Goal: Information Seeking & Learning: Learn about a topic

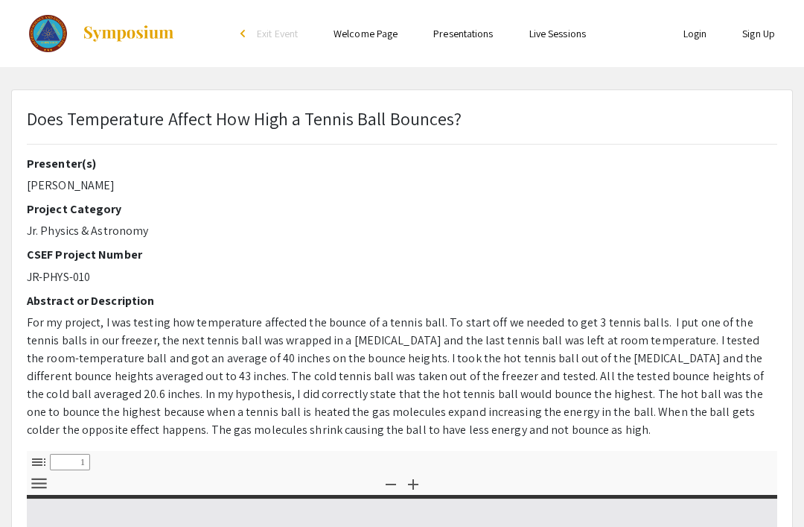
select select "custom"
type input "0"
select select "custom"
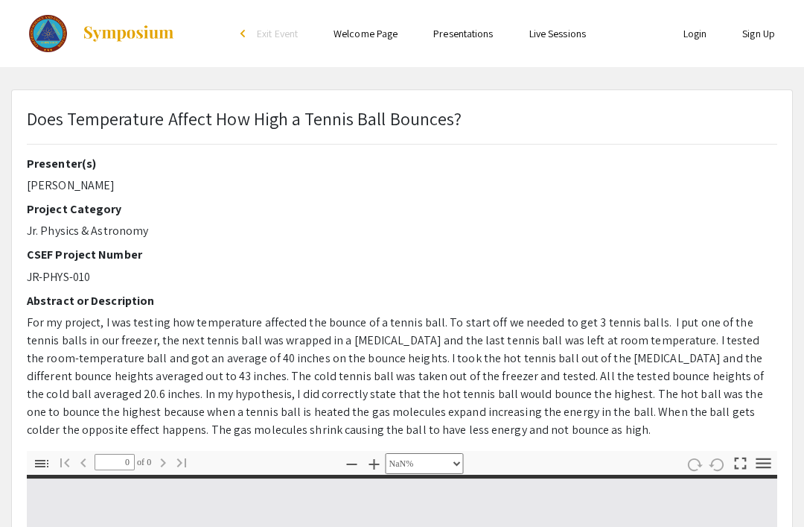
type input "1"
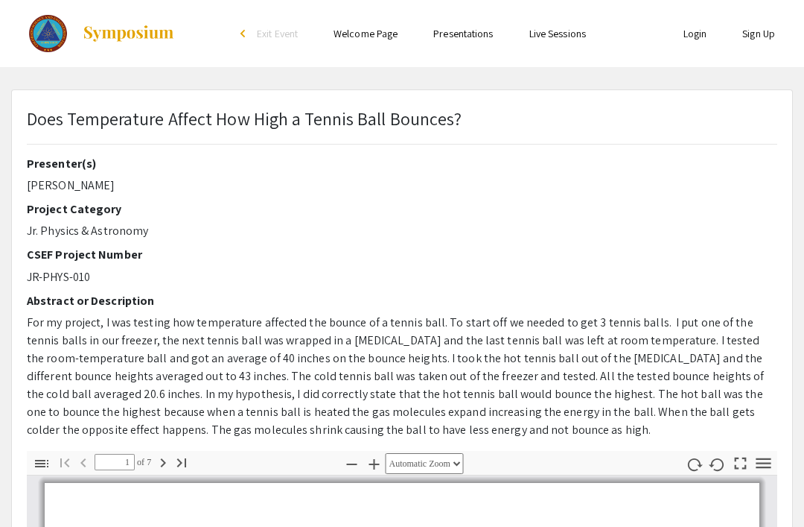
select select "auto"
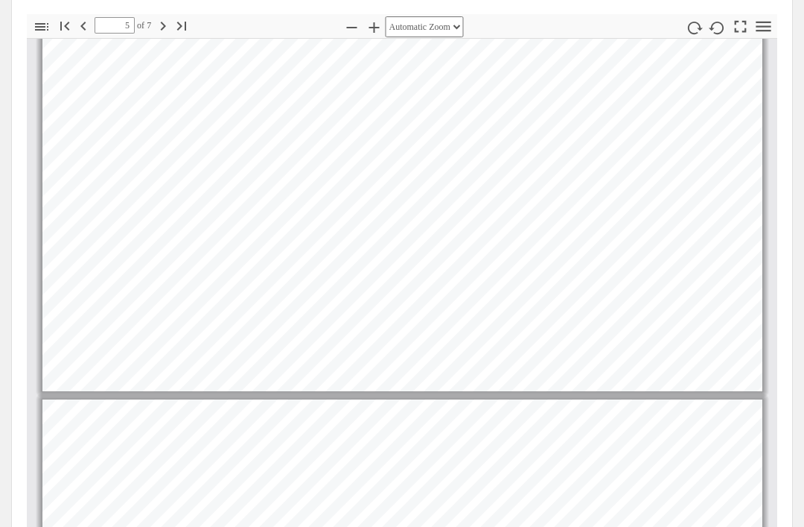
scroll to position [1814, 0]
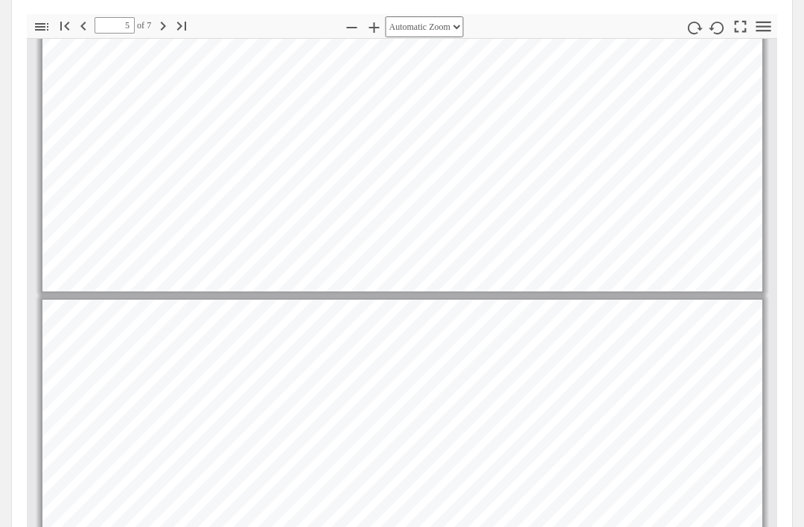
type input "6"
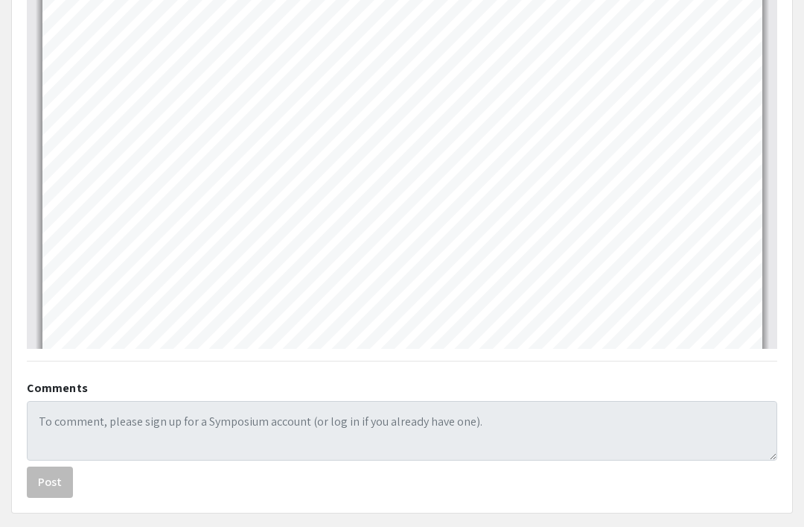
scroll to position [1981, 0]
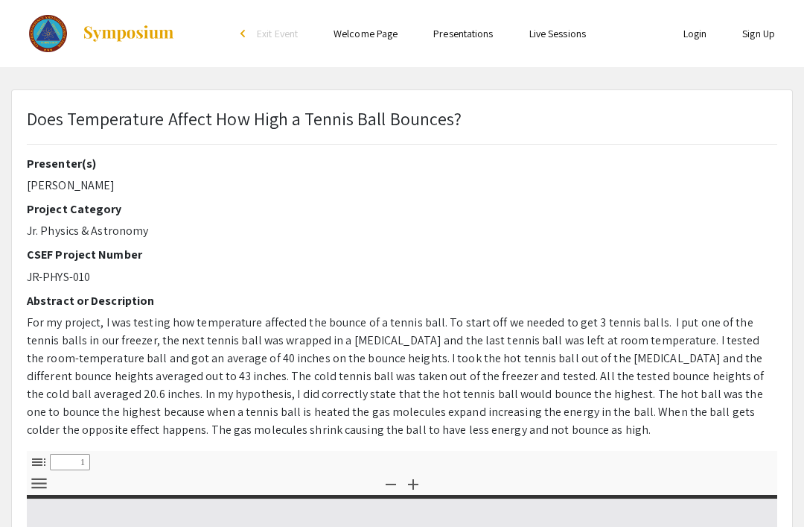
select select "custom"
type input "0"
select select "custom"
